Goal: Task Accomplishment & Management: Use online tool/utility

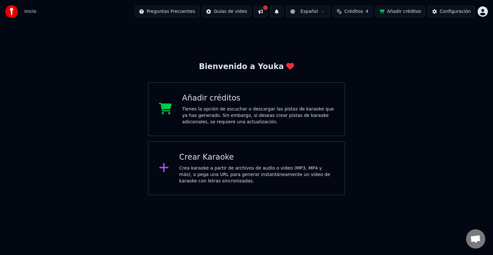
click at [223, 170] on div "Crea karaoke a partir de archivos de audio o video (MP3, MP4 y más), o pega una…" at bounding box center [256, 174] width 155 height 19
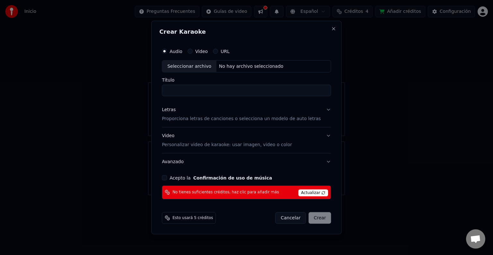
click at [231, 64] on div "No hay archivo seleccionado" at bounding box center [251, 66] width 70 height 6
type input "********"
click at [227, 123] on button "Letras Proporciona letras de canciones o selecciona un modelo de auto letras" at bounding box center [246, 114] width 169 height 26
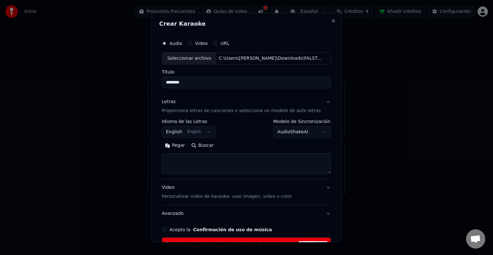
click at [194, 132] on button "English English" at bounding box center [189, 132] width 54 height 12
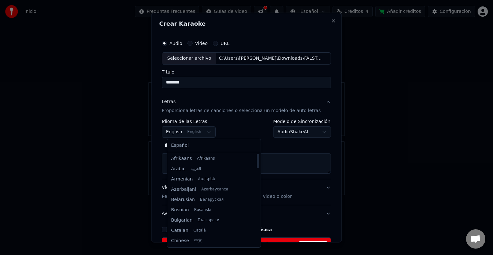
select select "**"
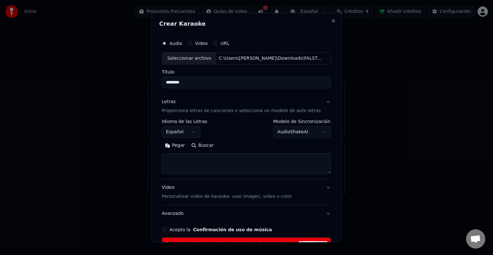
click at [188, 156] on textarea at bounding box center [246, 163] width 169 height 21
paste textarea "**********"
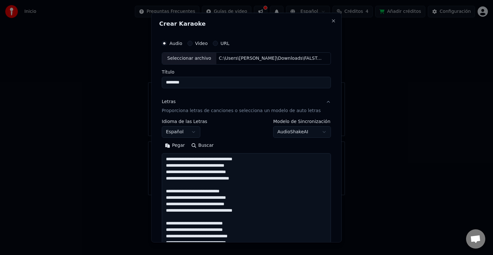
scroll to position [508, 0]
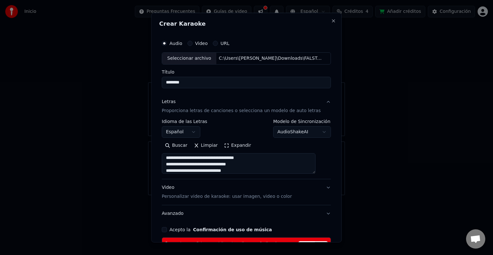
type textarea "**********"
click at [307, 132] on body "**********" at bounding box center [246, 97] width 493 height 195
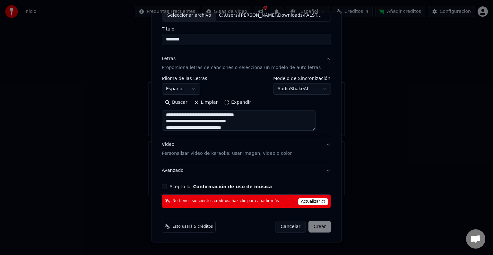
click at [292, 152] on button "Video Personalizar video de karaoke: usar imagen, video o color" at bounding box center [246, 149] width 169 height 26
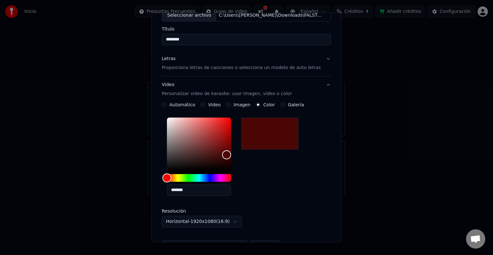
click at [314, 91] on button "Video Personalizar video de karaoke: usar imagen, video o color" at bounding box center [246, 89] width 169 height 26
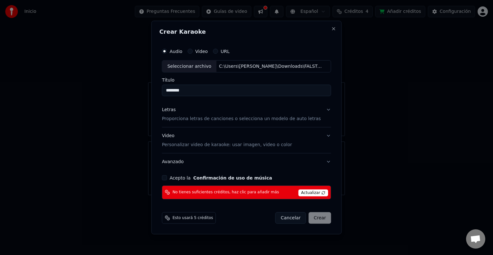
scroll to position [0, 0]
click at [167, 179] on button "Acepto la Confirmación de uso de música" at bounding box center [164, 177] width 5 height 5
click at [304, 191] on span "Actualizar" at bounding box center [313, 192] width 30 height 7
click at [311, 218] on div "Cancelar Crear" at bounding box center [303, 218] width 56 height 12
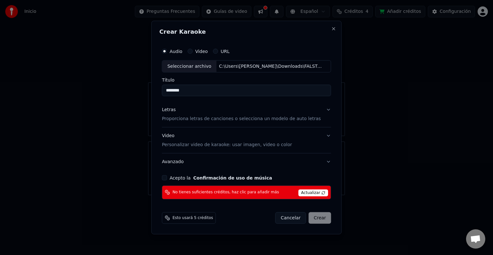
click at [200, 220] on span "Esto usará 5 créditos" at bounding box center [192, 217] width 40 height 5
click at [311, 195] on span "Actualizar" at bounding box center [313, 192] width 30 height 7
click at [304, 191] on span "Actualizar" at bounding box center [313, 192] width 30 height 7
click at [331, 29] on button "Close" at bounding box center [333, 28] width 5 height 5
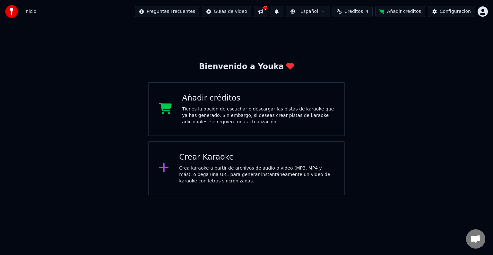
click at [363, 9] on span "Créditos" at bounding box center [353, 11] width 19 height 6
click at [344, 39] on td "4" at bounding box center [350, 43] width 25 height 12
click at [362, 53] on div "Recargar Restante Expiración ([PERSON_NAME]) 15 4 23 Actualizar" at bounding box center [359, 44] width 101 height 41
click at [360, 55] on button "Actualizar" at bounding box center [359, 60] width 38 height 12
click at [361, 65] on button "Actualizar" at bounding box center [359, 60] width 38 height 12
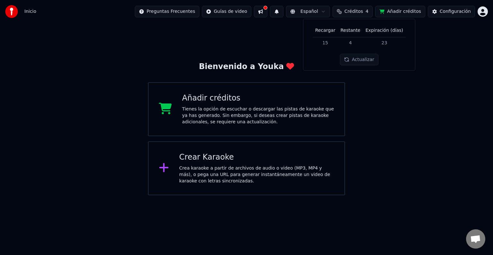
click at [362, 61] on button "Actualizar" at bounding box center [359, 60] width 38 height 12
click at [323, 41] on td "15" at bounding box center [325, 43] width 25 height 12
click at [336, 44] on td "15" at bounding box center [325, 43] width 25 height 12
drag, startPoint x: 331, startPoint y: 44, endPoint x: 318, endPoint y: 45, distance: 13.2
click at [318, 45] on td "15" at bounding box center [325, 43] width 25 height 12
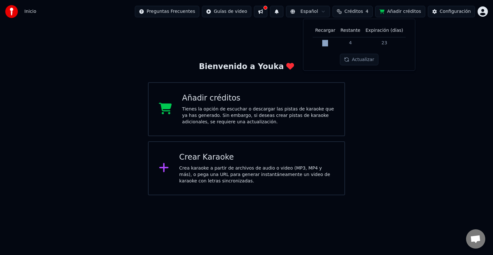
click at [364, 54] on button "Actualizar" at bounding box center [359, 60] width 38 height 12
click at [361, 58] on button "Actualizar" at bounding box center [359, 60] width 38 height 12
click at [416, 7] on button "Añadir créditos" at bounding box center [400, 12] width 50 height 12
click at [483, 14] on html "Inicio Preguntas Frecuentes Guías de video Español Créditos 4 Añadir créditos C…" at bounding box center [246, 97] width 493 height 195
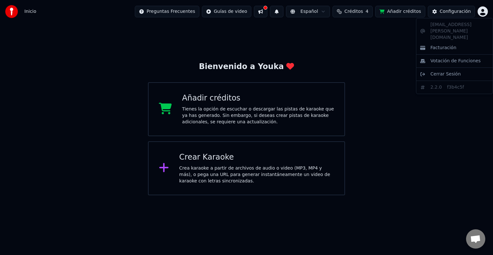
click at [248, 11] on html "Inicio Preguntas Frecuentes Guías de video Español Créditos 4 Añadir créditos C…" at bounding box center [246, 97] width 493 height 195
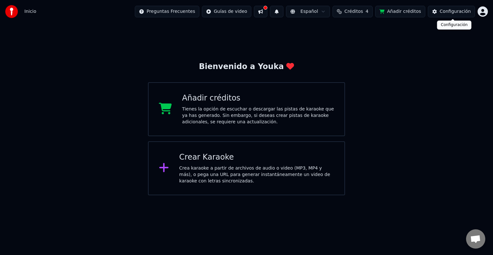
click at [442, 15] on button "Configuración" at bounding box center [451, 12] width 47 height 12
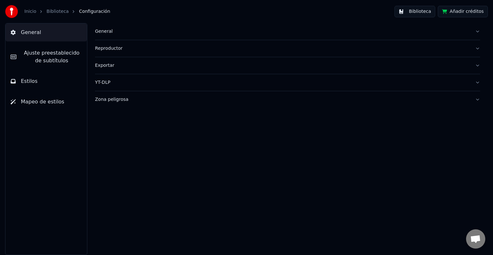
click at [100, 35] on button "General" at bounding box center [287, 31] width 385 height 17
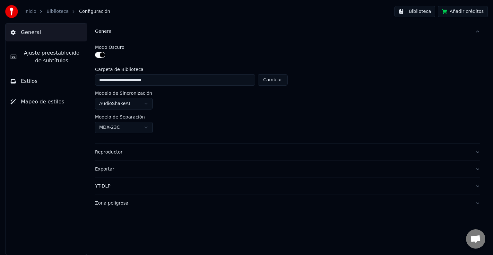
click at [58, 56] on span "Ajuste preestablecido de subtítulos" at bounding box center [52, 56] width 60 height 15
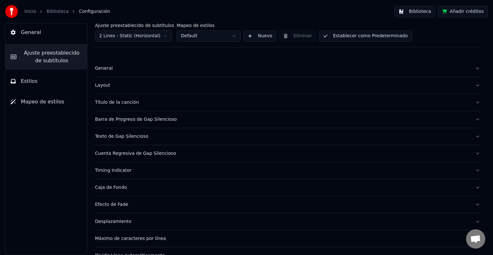
click at [49, 80] on button "Estilos" at bounding box center [46, 81] width 82 height 18
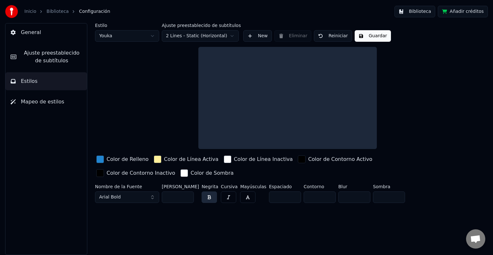
click at [52, 104] on span "Mapeo de estilos" at bounding box center [42, 102] width 43 height 8
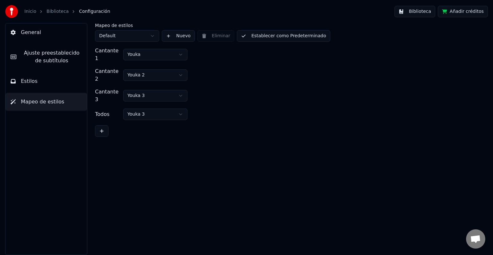
click at [62, 32] on button "General" at bounding box center [46, 32] width 82 height 18
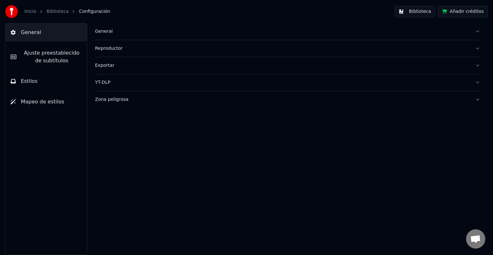
click at [57, 9] on link "Biblioteca" at bounding box center [58, 11] width 22 height 6
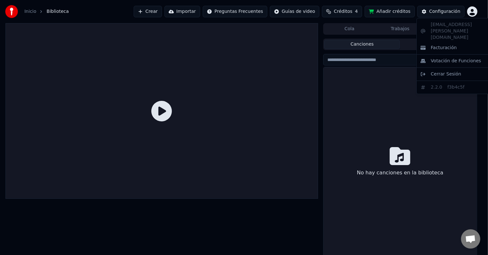
click at [478, 11] on html "Inicio Biblioteca Crear Importar Preguntas Frecuentes Guías de video Créditos 4…" at bounding box center [244, 127] width 488 height 255
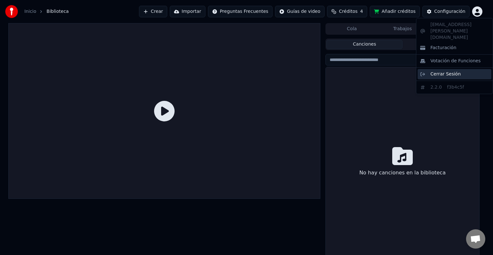
click at [447, 71] on span "Cerrar Sesión" at bounding box center [446, 74] width 31 height 6
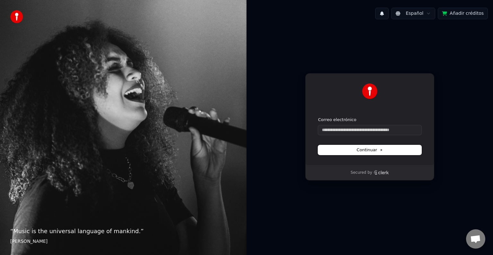
click at [370, 150] on span "Continuar" at bounding box center [370, 150] width 26 height 6
click at [394, 134] on input "Correo electrónico" at bounding box center [369, 130] width 103 height 10
click at [377, 134] on input "Correo electrónico" at bounding box center [369, 130] width 103 height 10
click at [318, 117] on button "submit" at bounding box center [318, 117] width 0 height 0
type input "**********"
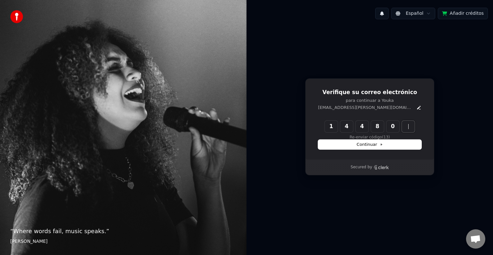
type input "******"
